Goal: Task Accomplishment & Management: Complete application form

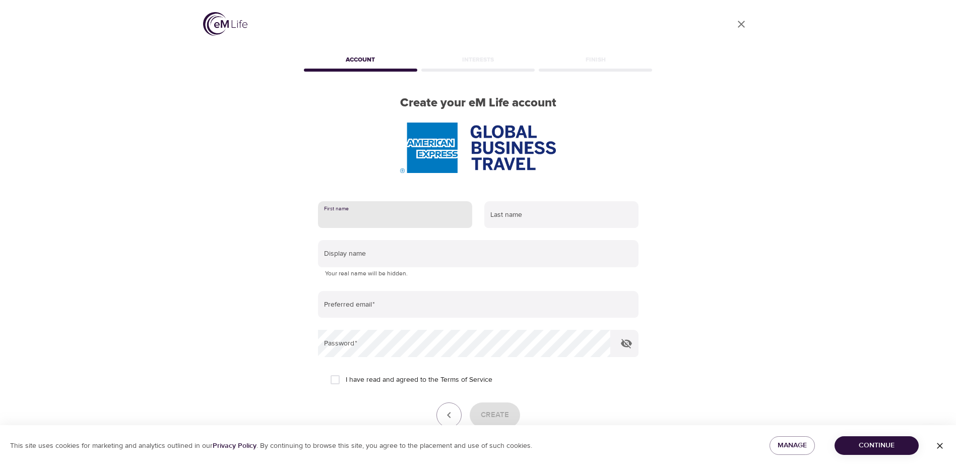
click at [371, 214] on input "text" at bounding box center [395, 214] width 154 height 27
type input "[PERSON_NAME]"
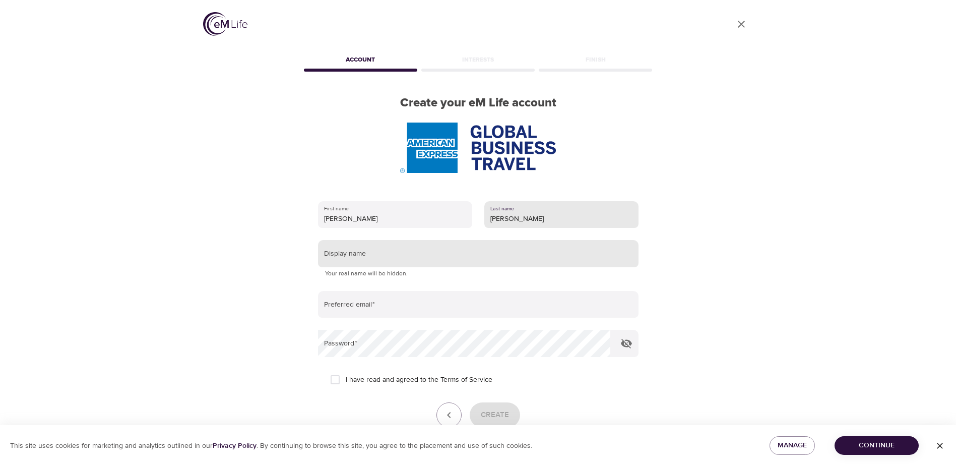
type input "[PERSON_NAME]"
click at [355, 258] on input "text" at bounding box center [478, 253] width 321 height 27
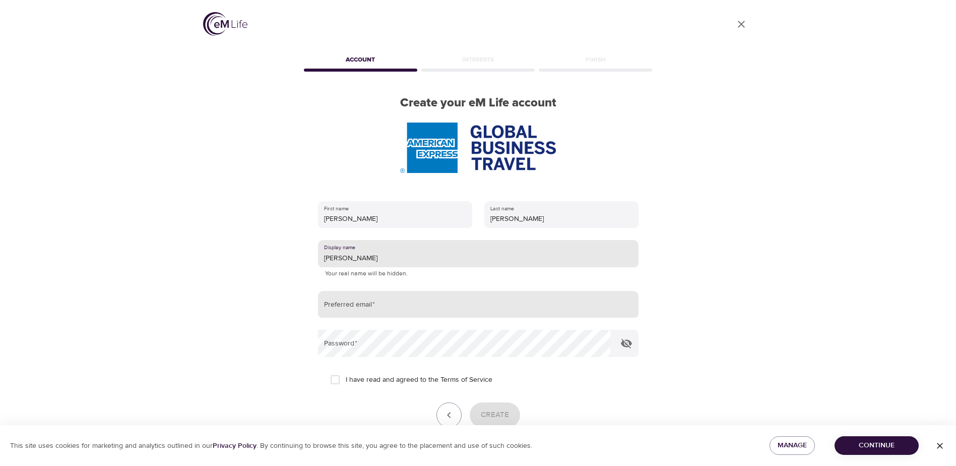
type input "[PERSON_NAME]"
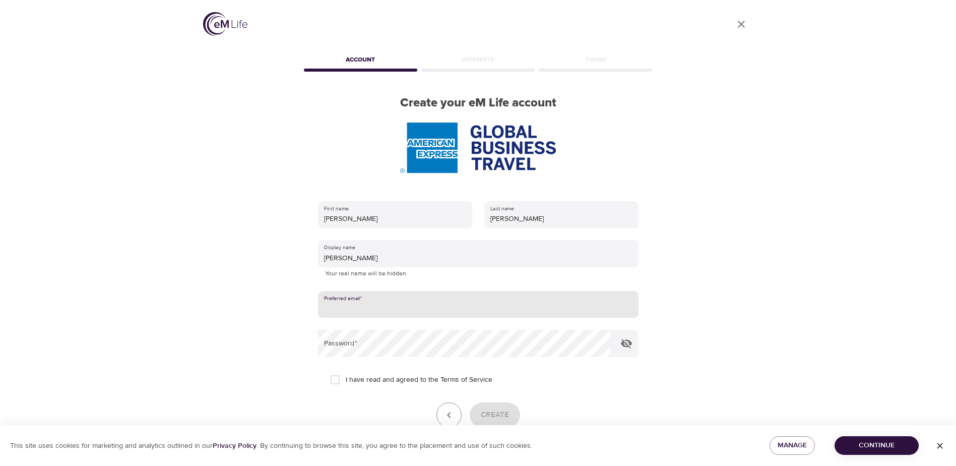
click at [375, 311] on input "email" at bounding box center [478, 304] width 321 height 27
type input "[PERSON_NAME][EMAIL_ADDRESS][PERSON_NAME][DOMAIN_NAME]"
click at [694, 308] on div "User Profile Account Interests Finish Create your eM Life account First name [P…" at bounding box center [478, 233] width 575 height 466
click at [333, 378] on input "I have read and agreed to the Terms of Service" at bounding box center [335, 379] width 21 height 21
checkbox input "true"
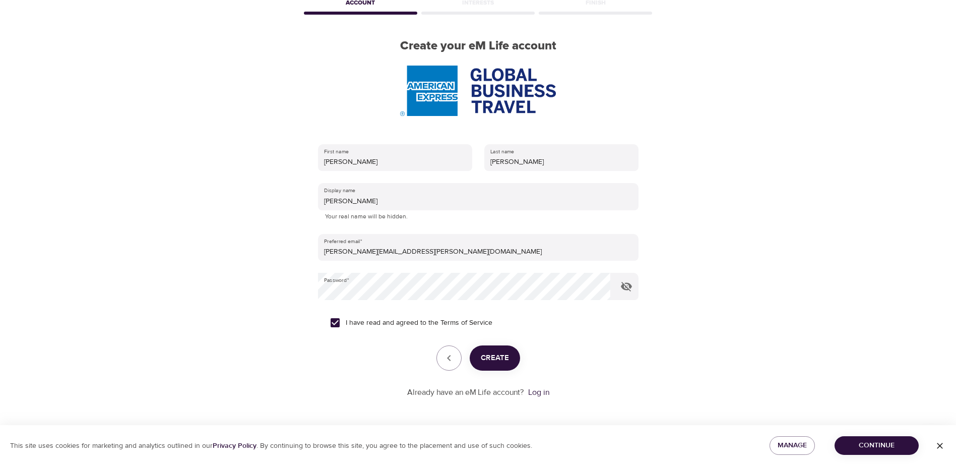
scroll to position [57, 0]
click at [507, 362] on span "Create" at bounding box center [495, 357] width 28 height 13
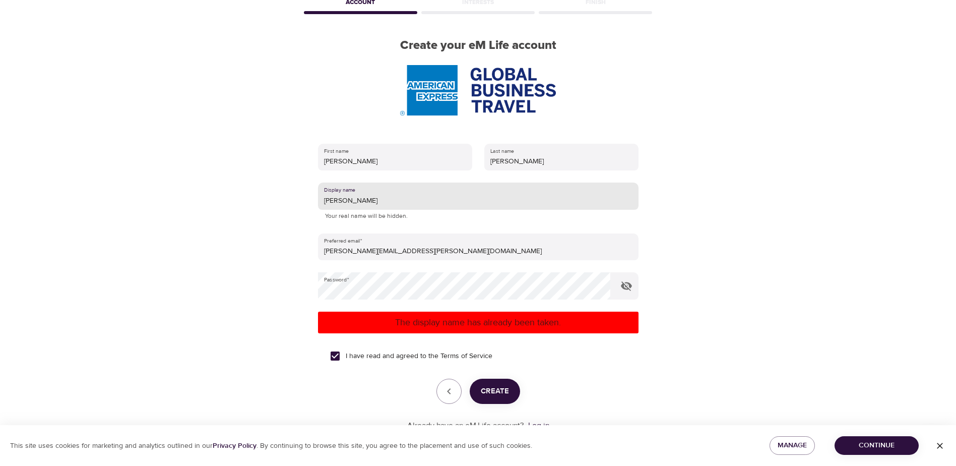
drag, startPoint x: 352, startPoint y: 201, endPoint x: 318, endPoint y: 202, distance: 34.8
click at [318, 202] on input "[PERSON_NAME]" at bounding box center [478, 195] width 321 height 27
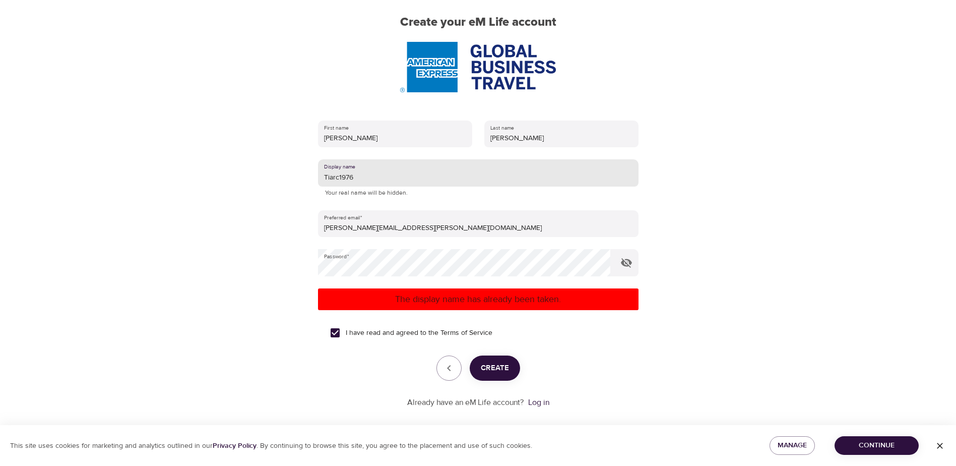
scroll to position [91, 0]
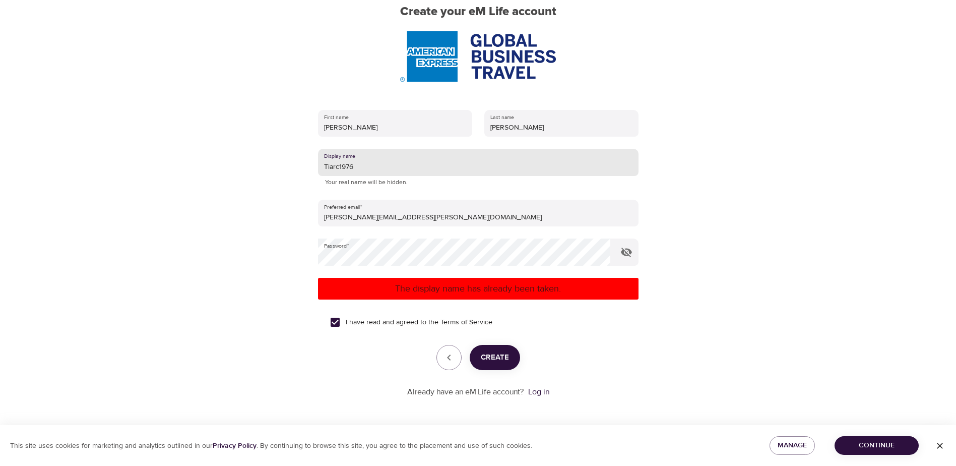
type input "Tiarc1976"
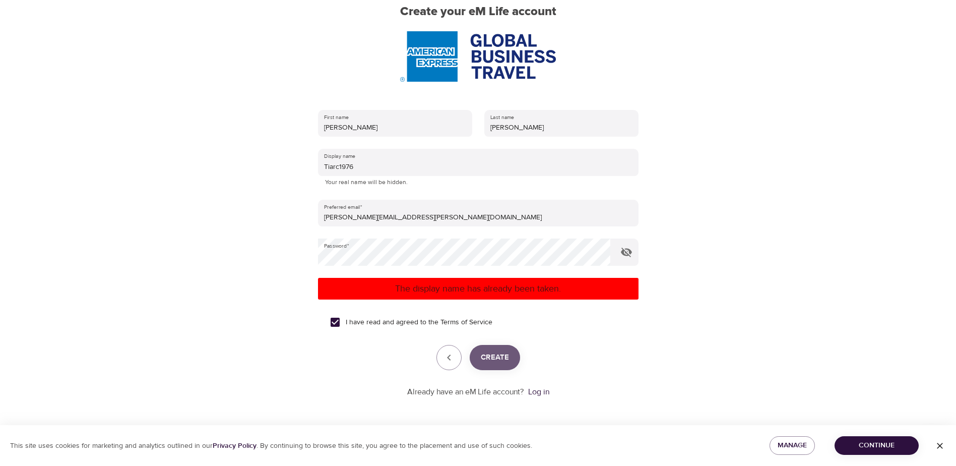
click at [511, 362] on button "Create" at bounding box center [495, 357] width 50 height 25
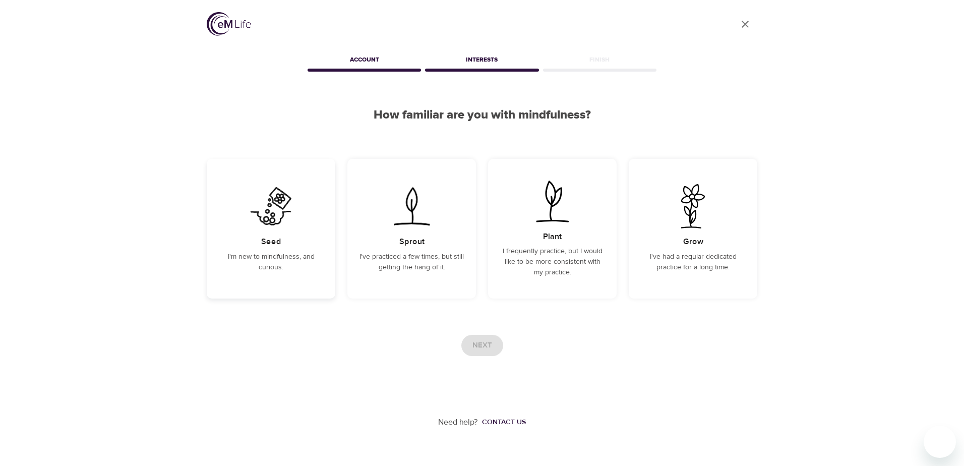
click at [289, 261] on p "I'm new to mindfulness, and curious." at bounding box center [271, 262] width 104 height 21
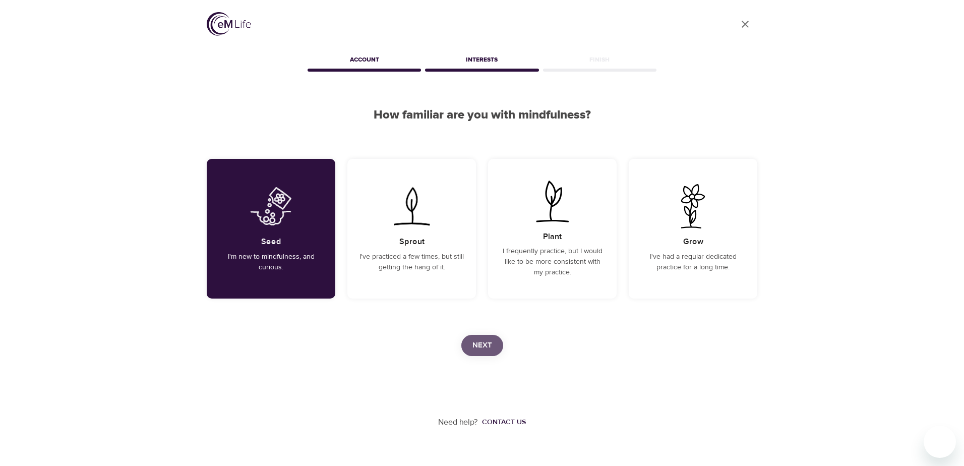
click at [480, 340] on span "Next" at bounding box center [482, 345] width 20 height 13
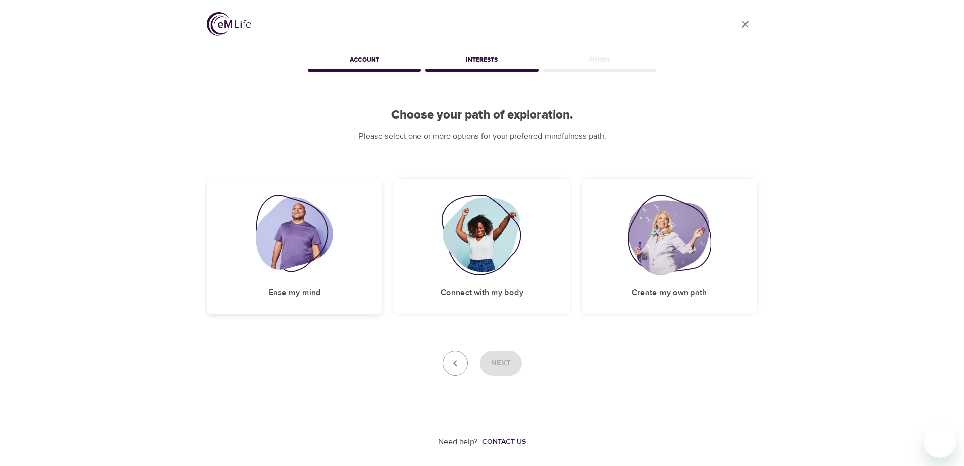
click at [302, 258] on img at bounding box center [295, 235] width 78 height 81
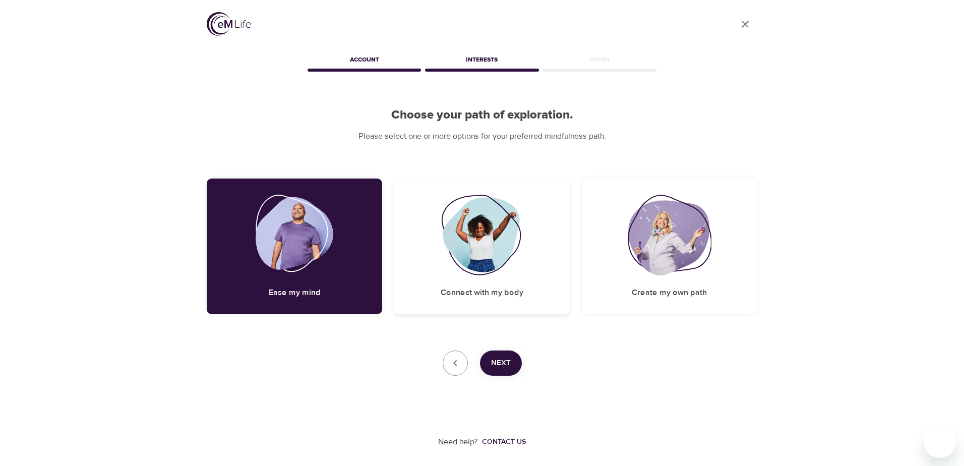
click at [490, 266] on img at bounding box center [482, 235] width 82 height 81
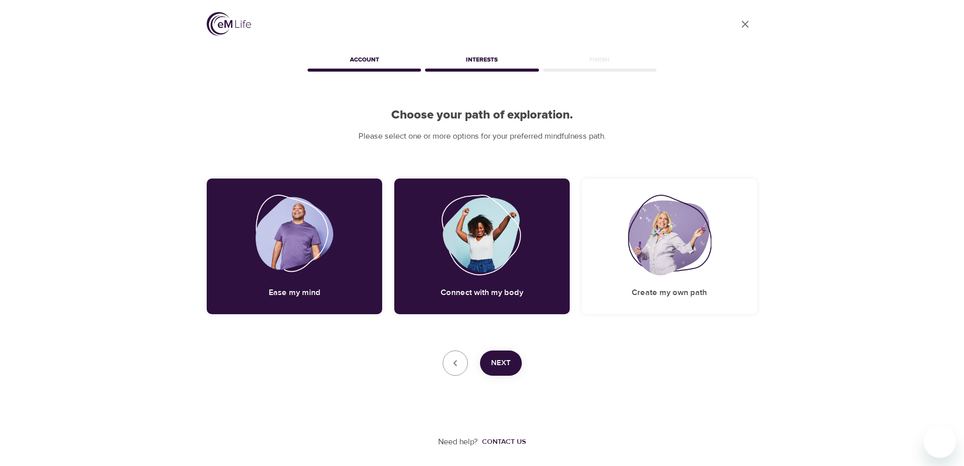
click at [501, 371] on button "Next" at bounding box center [501, 362] width 42 height 25
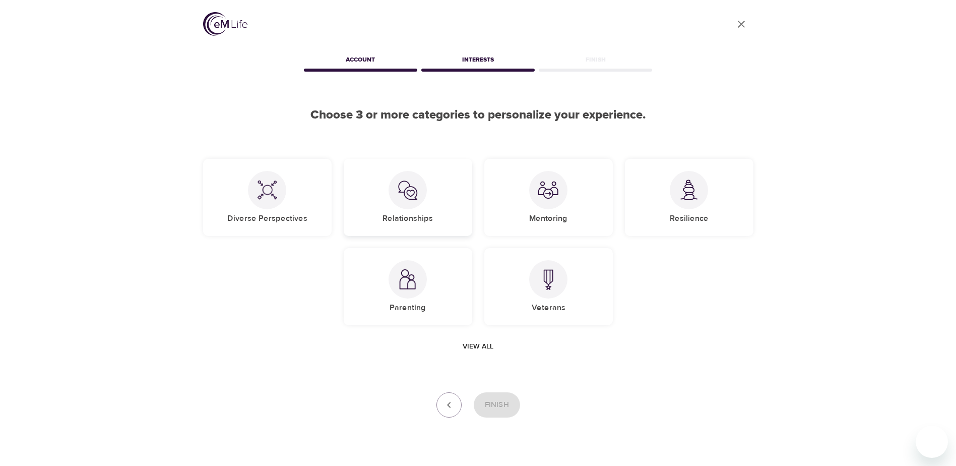
click at [417, 210] on div "Relationships" at bounding box center [408, 197] width 129 height 77
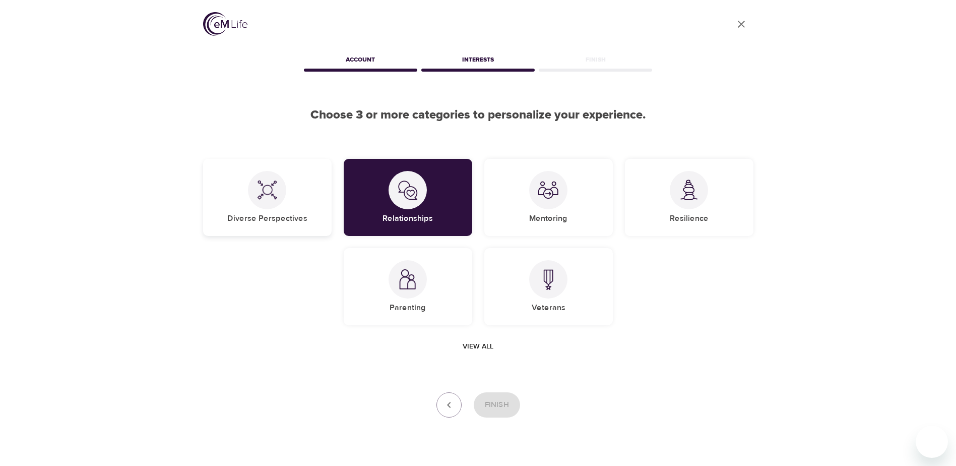
click at [277, 210] on div "Diverse Perspectives" at bounding box center [267, 197] width 129 height 77
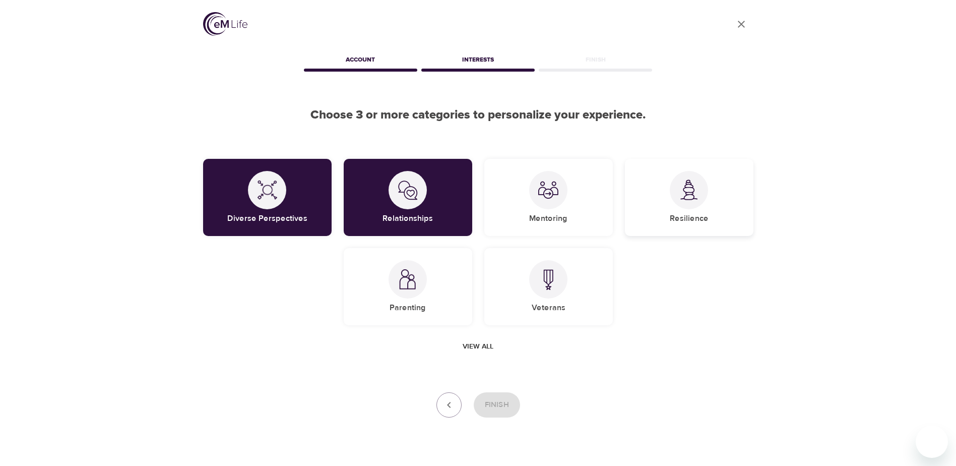
click at [709, 202] on div "Resilience" at bounding box center [689, 197] width 129 height 77
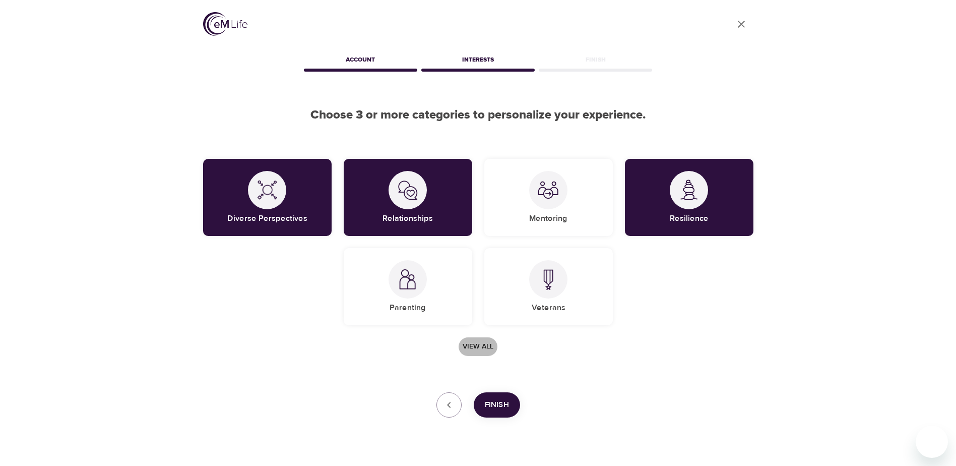
click at [481, 349] on span "View all" at bounding box center [478, 346] width 31 height 13
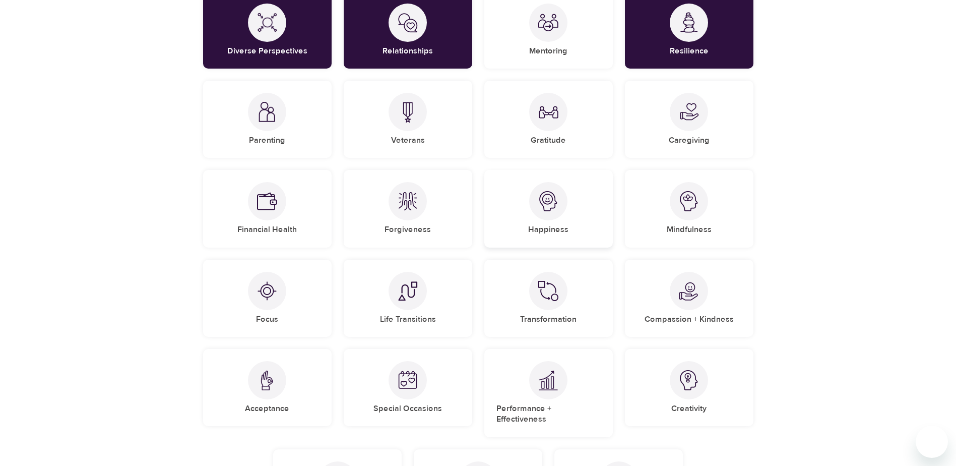
scroll to position [151, 0]
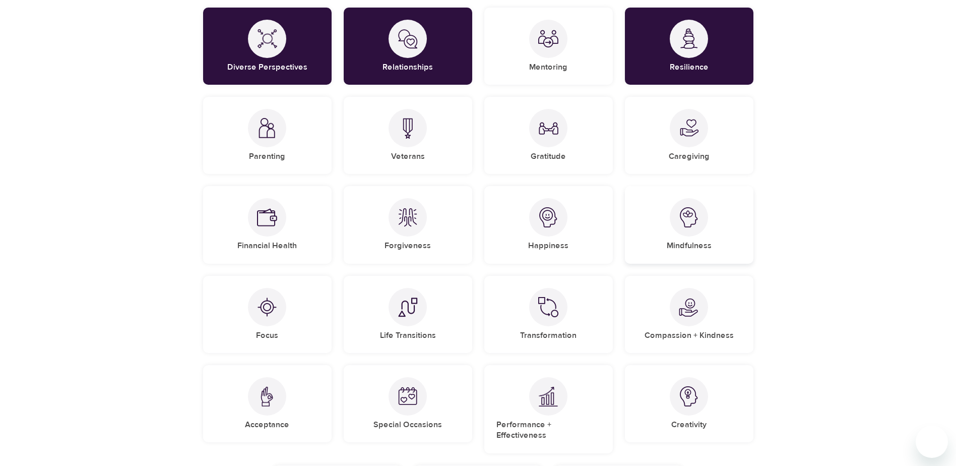
click at [687, 221] on img at bounding box center [689, 217] width 20 height 20
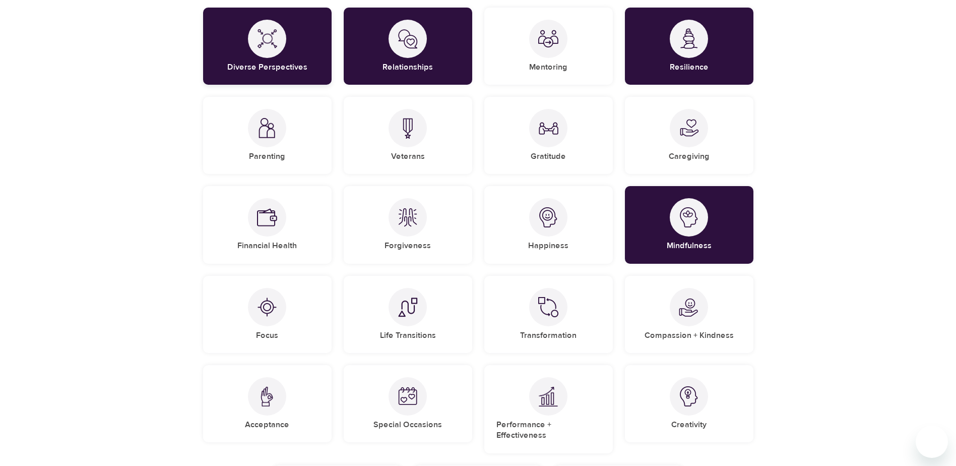
click at [313, 73] on div "Diverse Perspectives" at bounding box center [267, 46] width 129 height 77
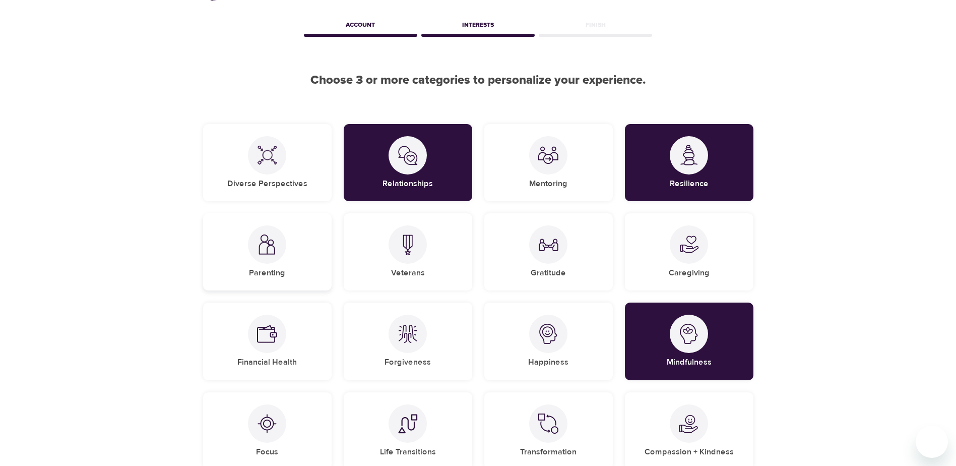
scroll to position [50, 0]
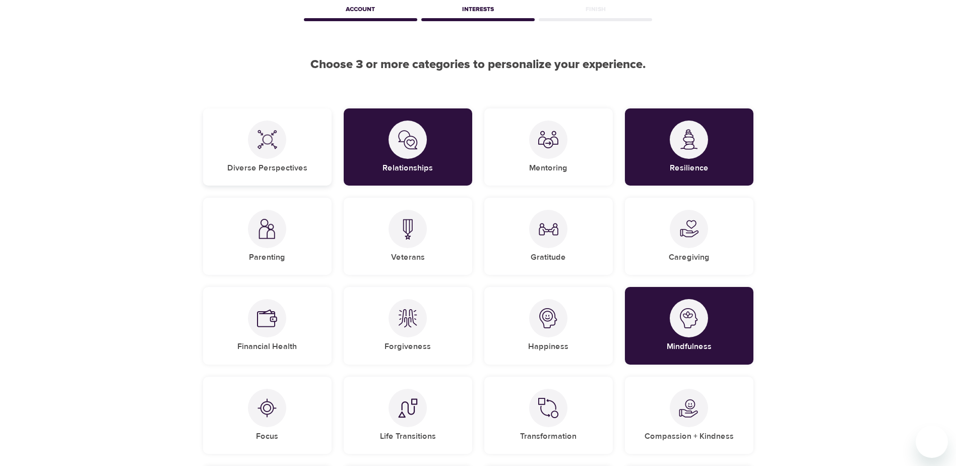
click at [265, 165] on h5 "Diverse Perspectives" at bounding box center [267, 168] width 80 height 11
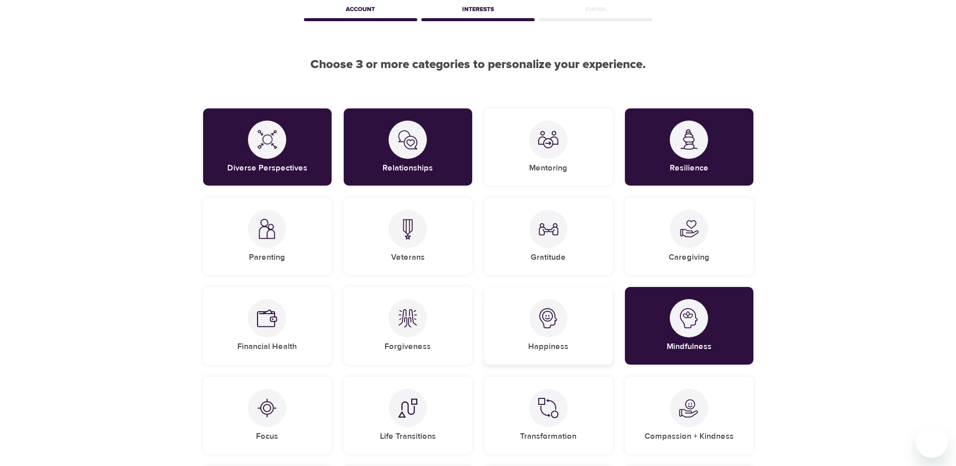
click at [580, 343] on div "Happiness" at bounding box center [548, 325] width 129 height 77
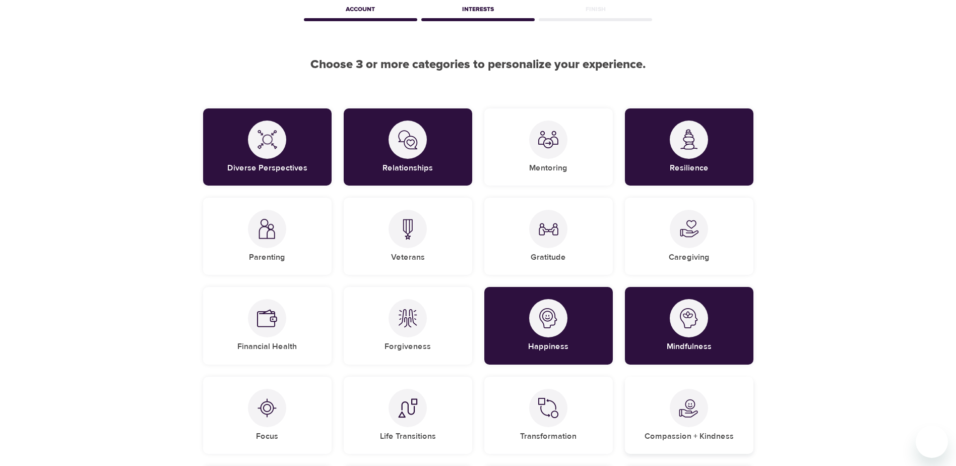
click at [655, 398] on div "Compassion + Kindness" at bounding box center [689, 415] width 129 height 77
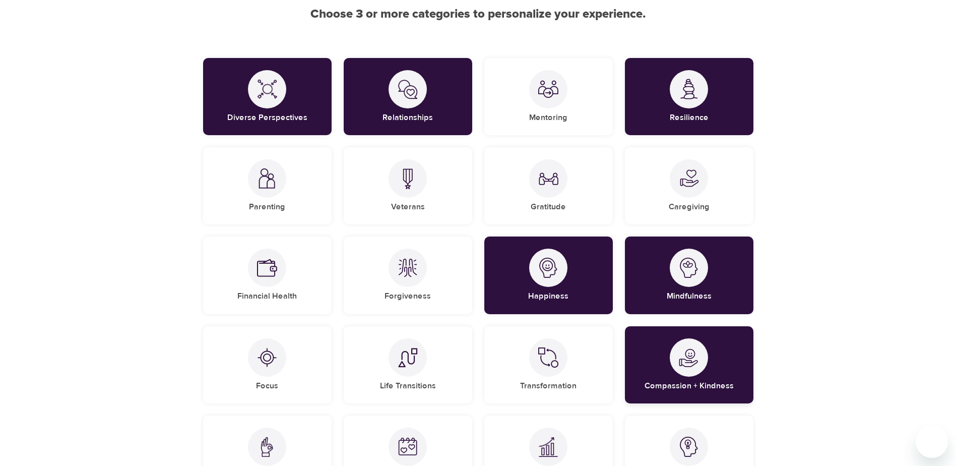
scroll to position [151, 0]
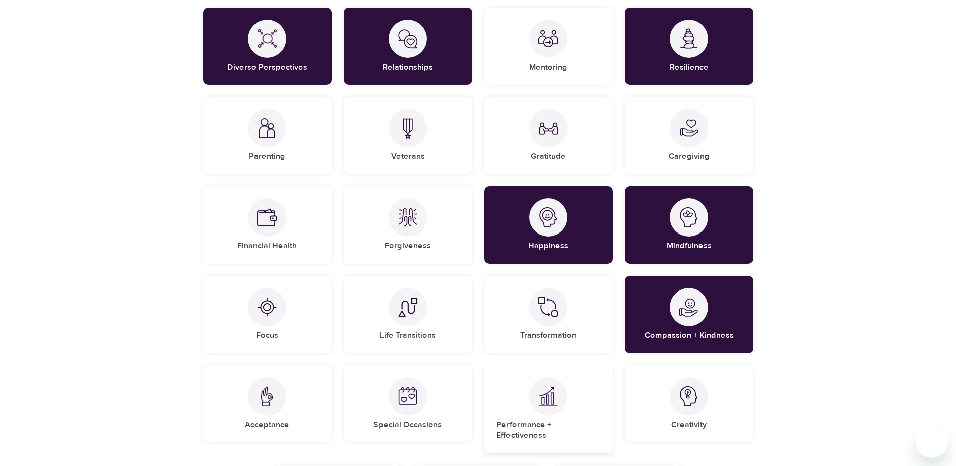
click at [574, 413] on div "Performance + Effectiveness" at bounding box center [548, 409] width 129 height 88
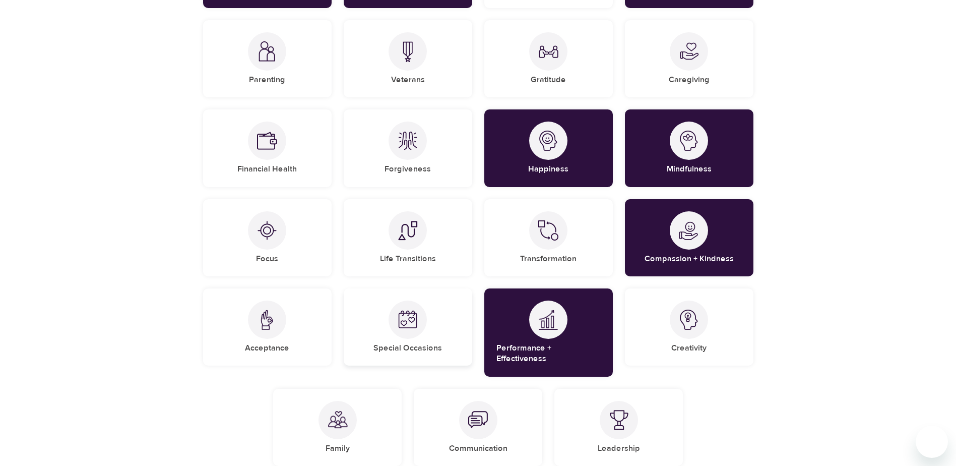
scroll to position [252, 0]
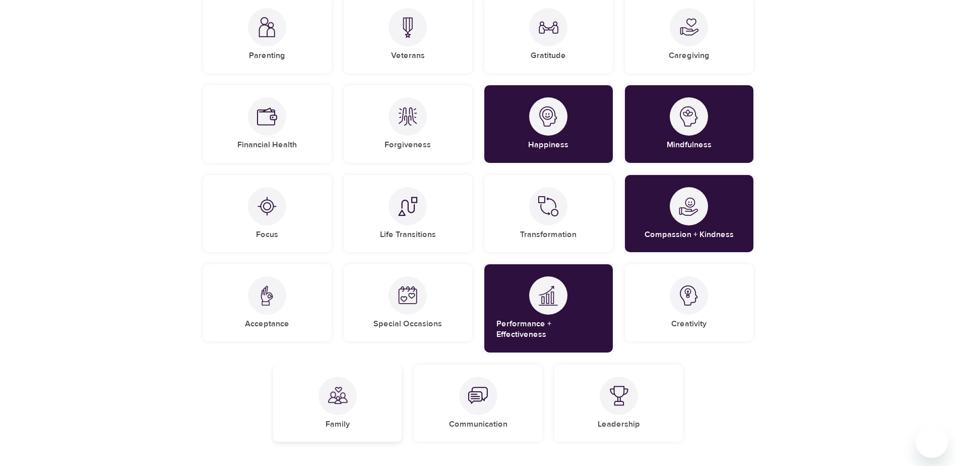
click at [351, 395] on div at bounding box center [338, 396] width 38 height 38
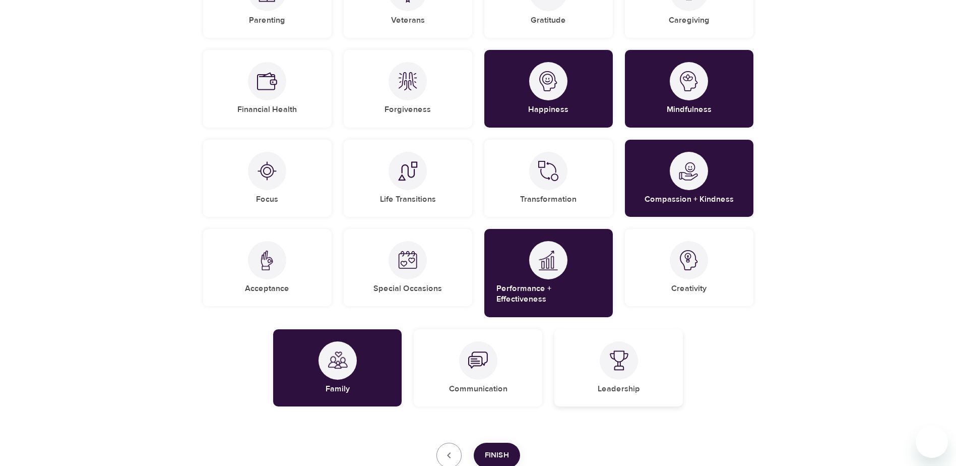
scroll to position [351, 0]
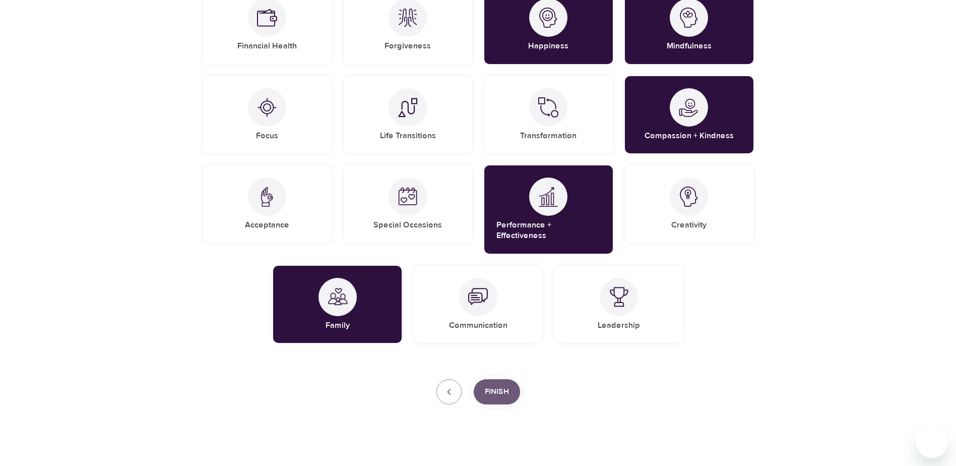
click at [489, 385] on span "Finish" at bounding box center [497, 391] width 24 height 13
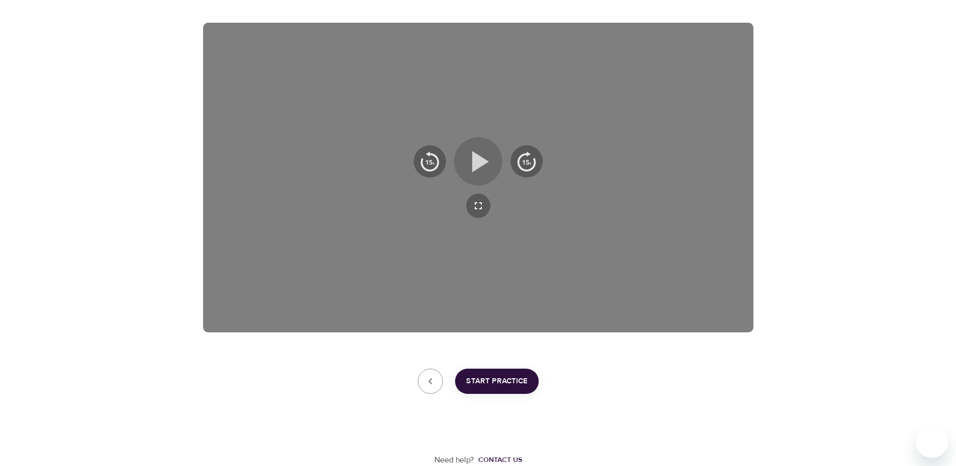
click at [476, 166] on icon "button" at bounding box center [480, 161] width 17 height 21
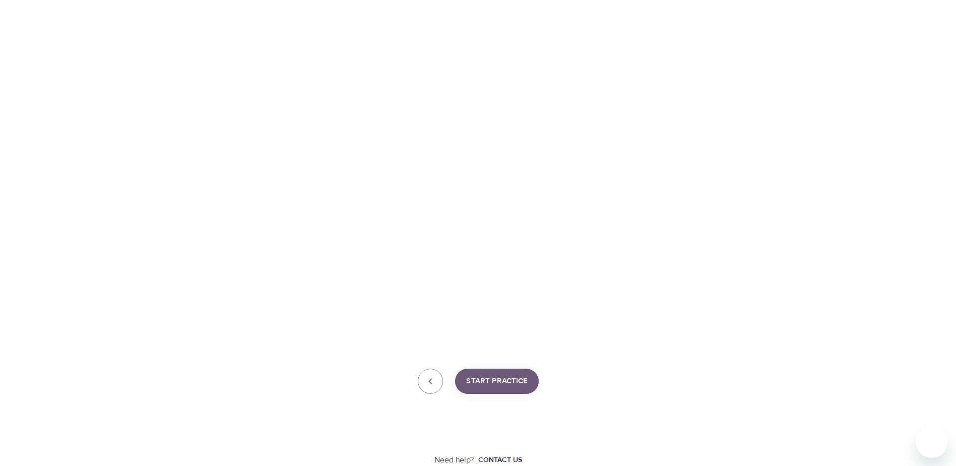
click at [513, 379] on span "Start Practice" at bounding box center [496, 381] width 61 height 13
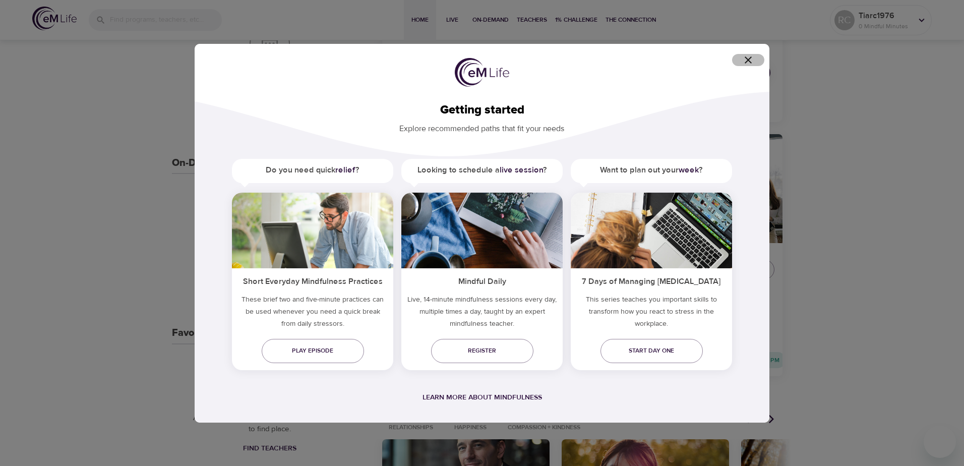
click at [747, 58] on icon "button" at bounding box center [748, 59] width 7 height 7
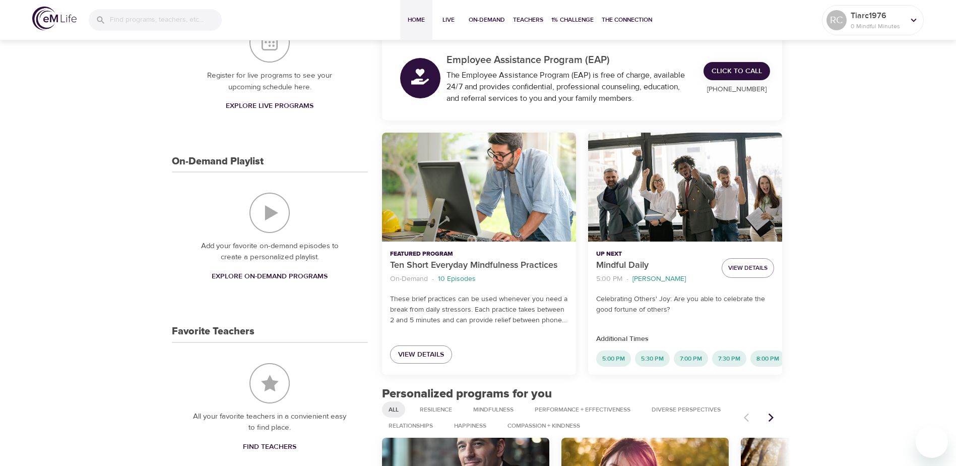
scroll to position [151, 0]
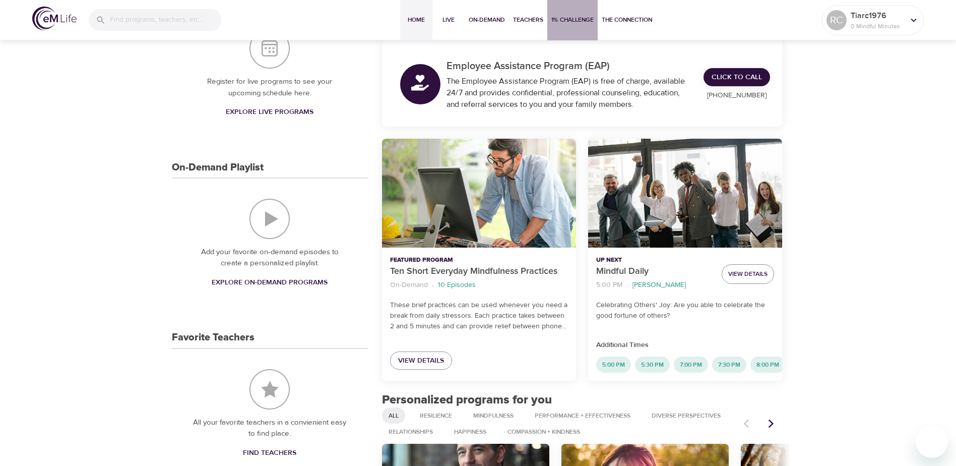
click at [573, 18] on span "1% Challenge" at bounding box center [572, 20] width 42 height 11
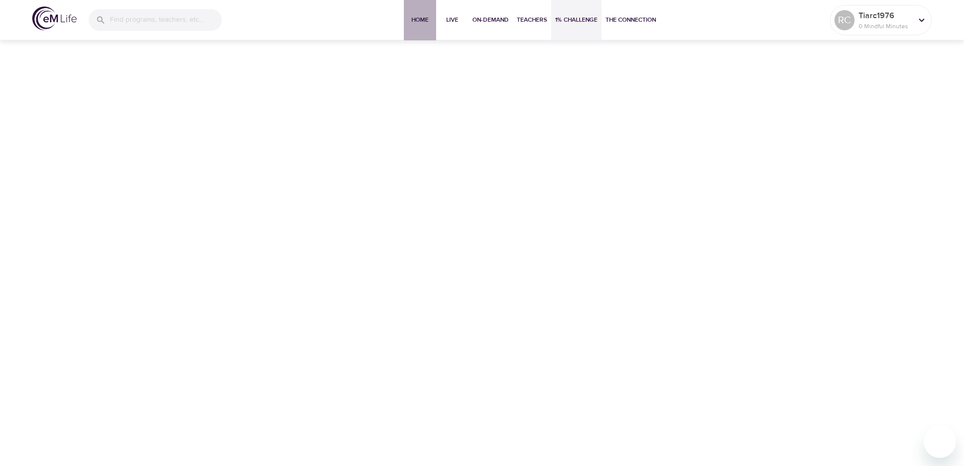
click at [415, 16] on span "Home" at bounding box center [420, 20] width 24 height 11
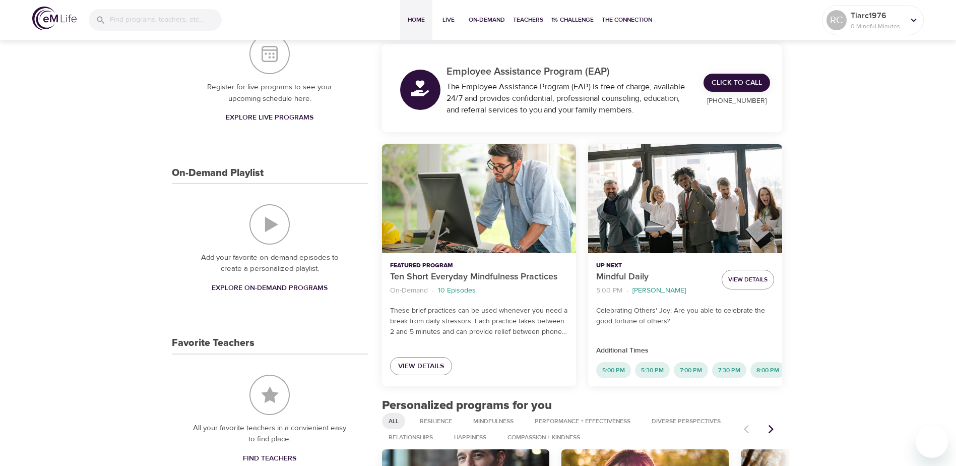
scroll to position [151, 0]
